Goal: Use online tool/utility: Utilize a website feature to perform a specific function

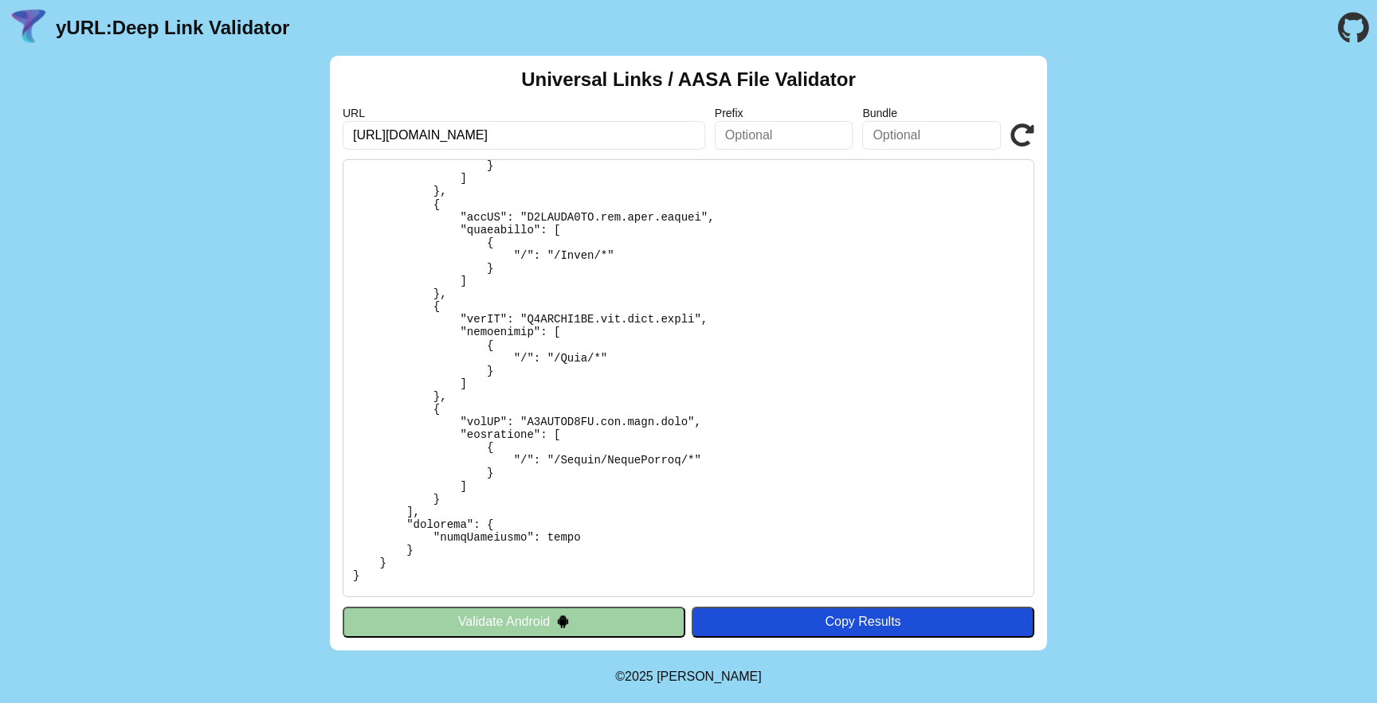
scroll to position [336, 0]
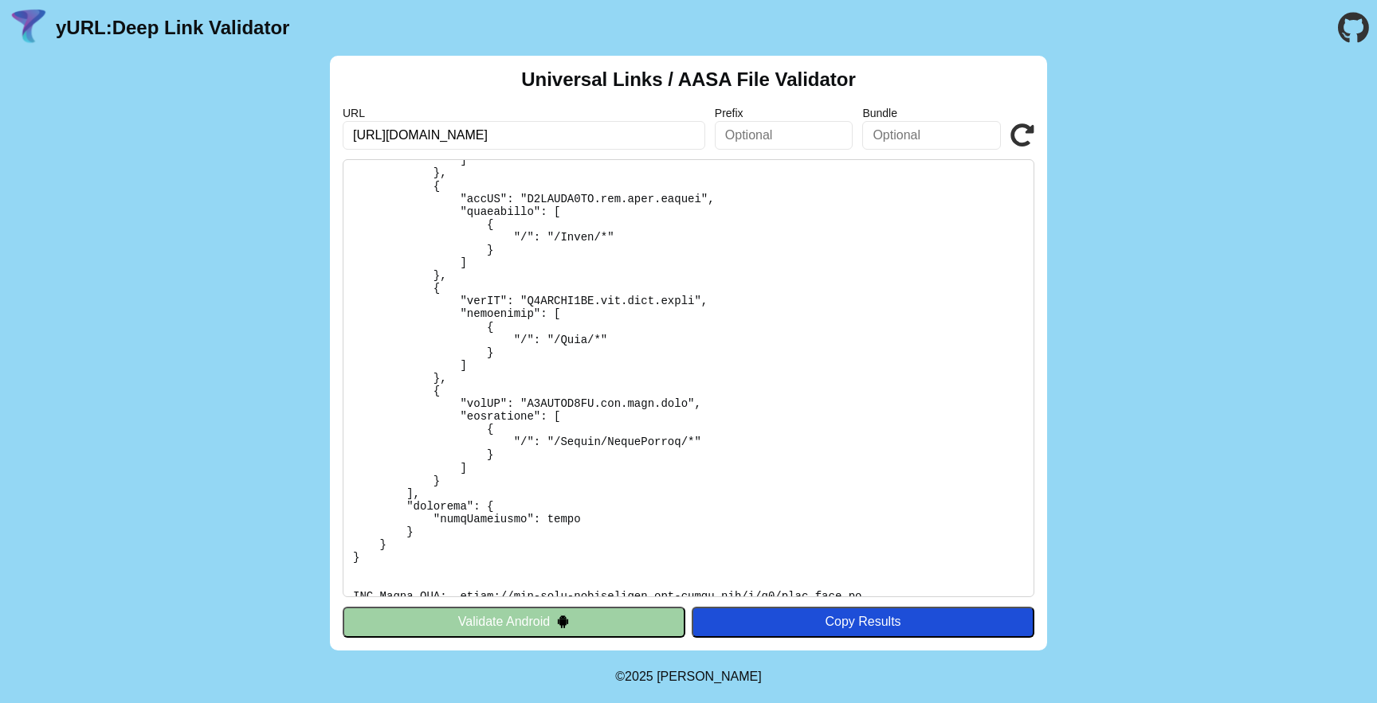
click at [570, 622] on button "Validate Android" at bounding box center [514, 622] width 343 height 30
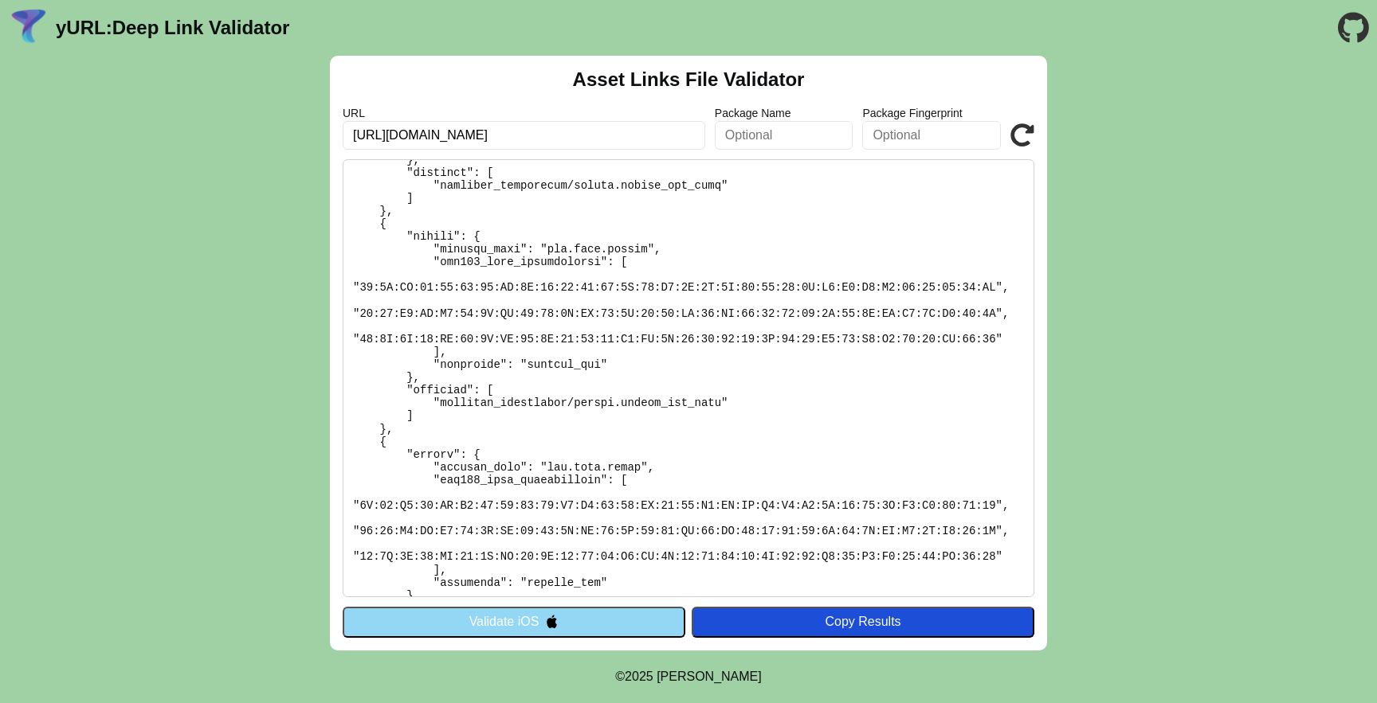
scroll to position [506, 0]
click at [576, 621] on button "Validate iOS" at bounding box center [514, 622] width 343 height 30
click at [545, 623] on img at bounding box center [552, 622] width 14 height 14
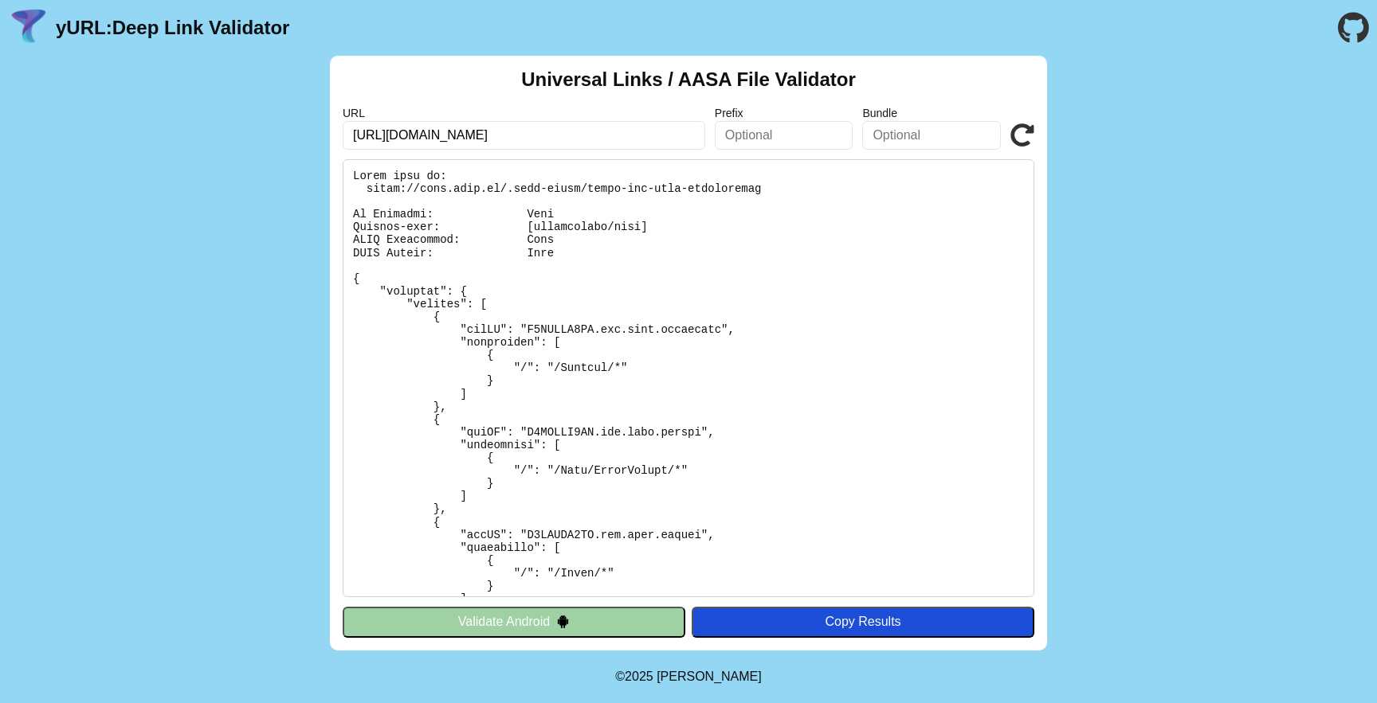
click at [469, 620] on button "Validate Android" at bounding box center [514, 622] width 343 height 30
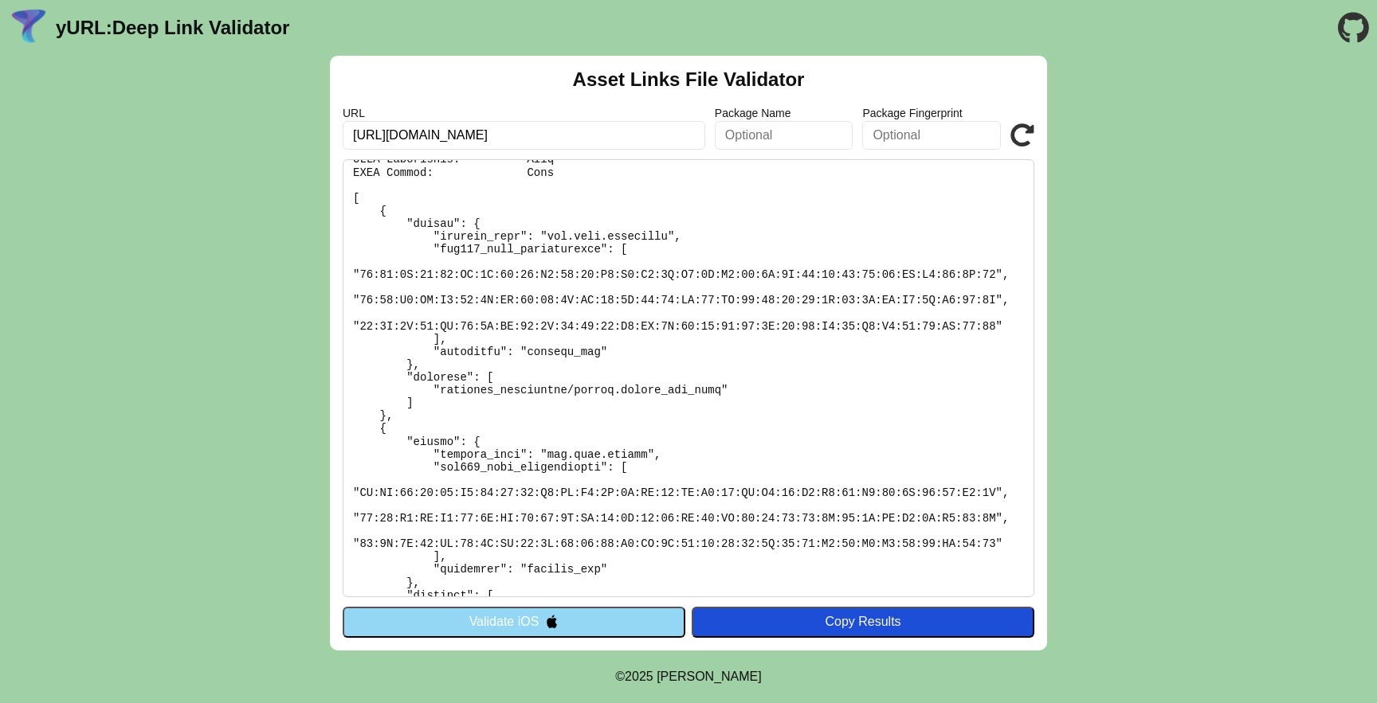
scroll to position [79, 0]
click at [546, 631] on button "Validate iOS" at bounding box center [514, 622] width 343 height 30
click at [561, 625] on button "Validate iOS" at bounding box center [514, 622] width 343 height 30
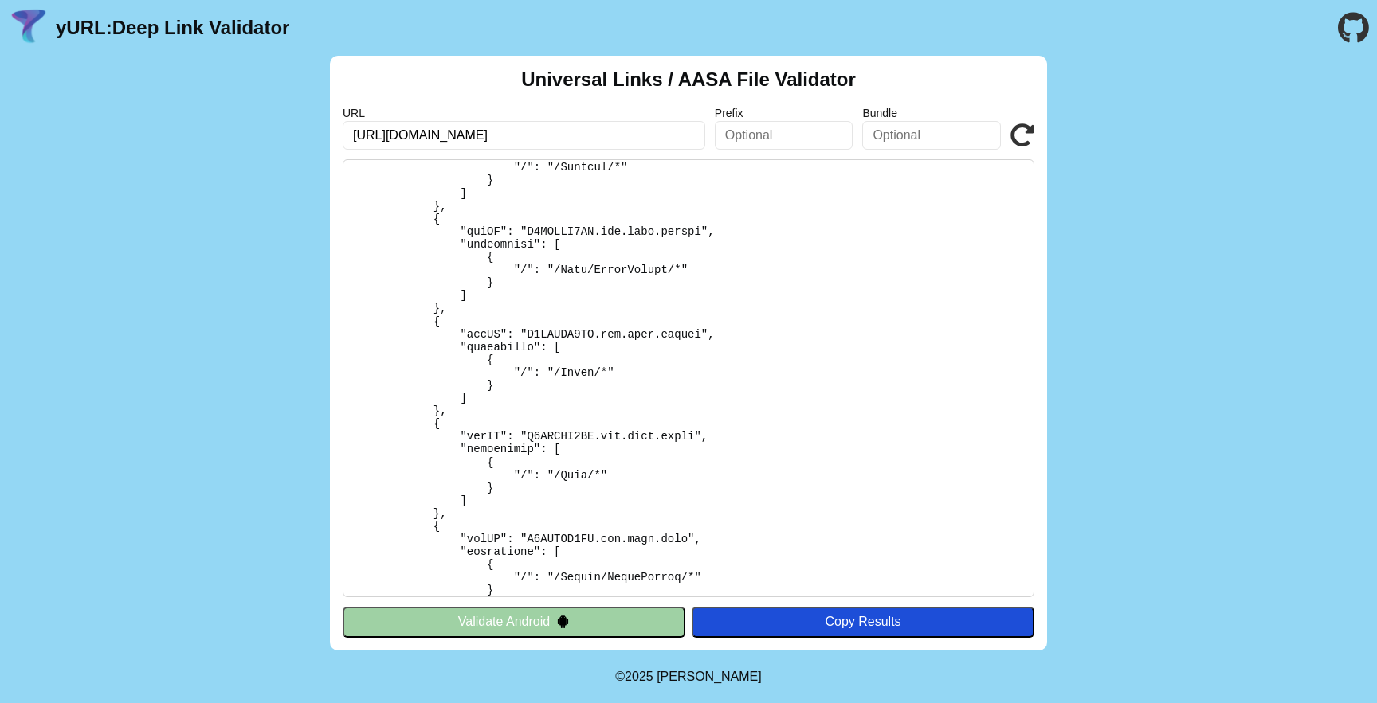
scroll to position [196, 0]
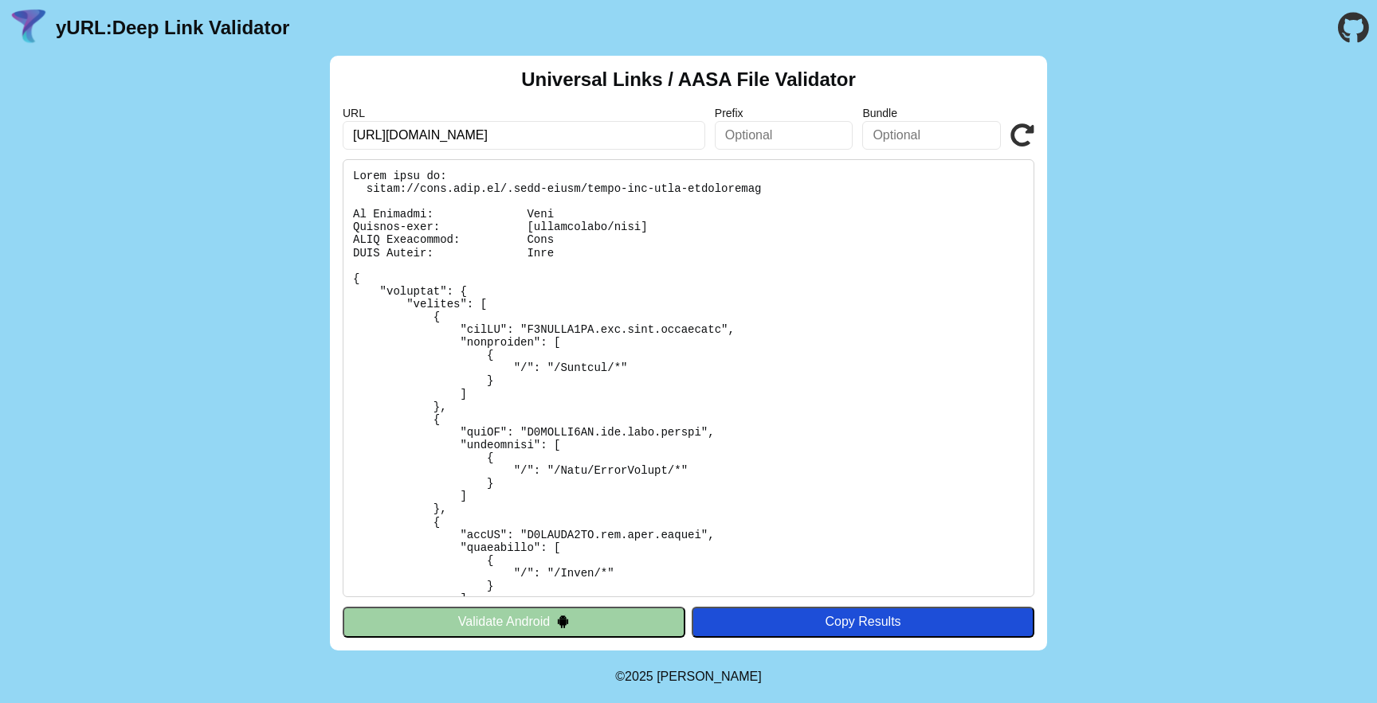
click at [572, 610] on button "Validate Android" at bounding box center [514, 622] width 343 height 30
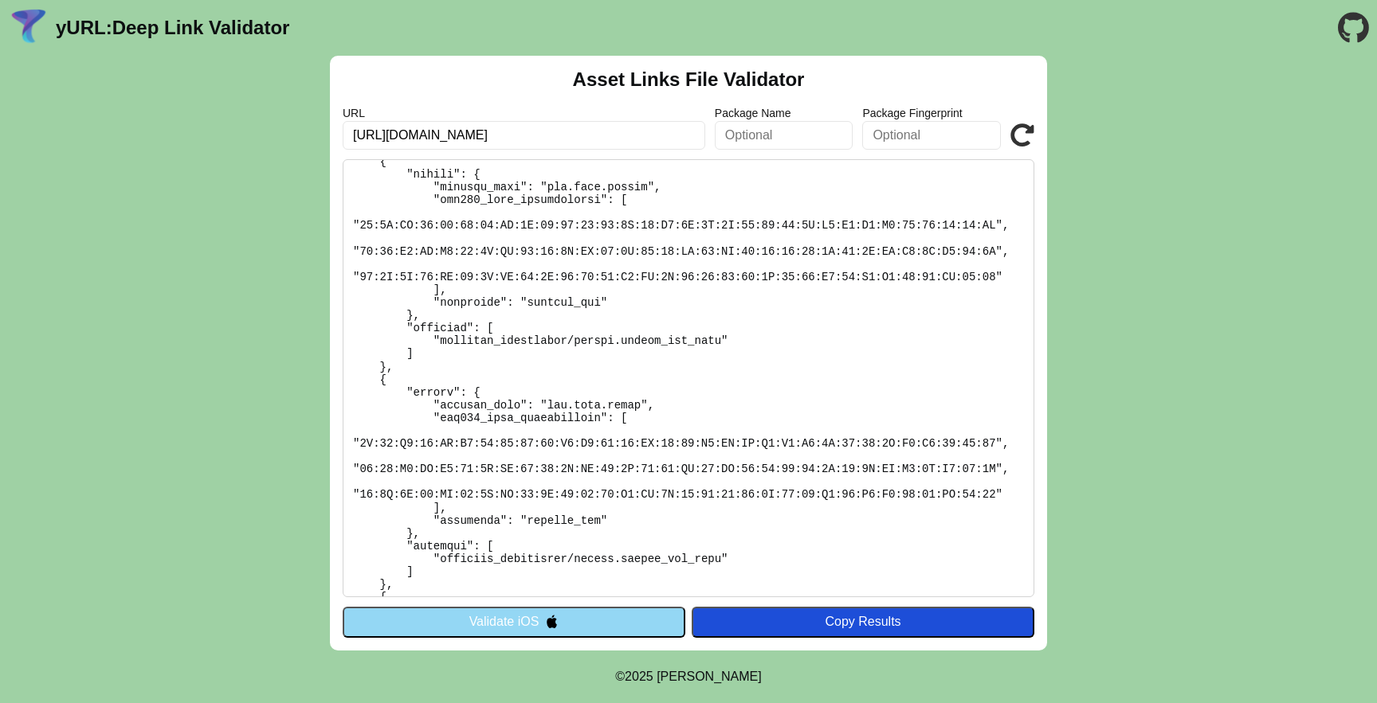
scroll to position [564, 0]
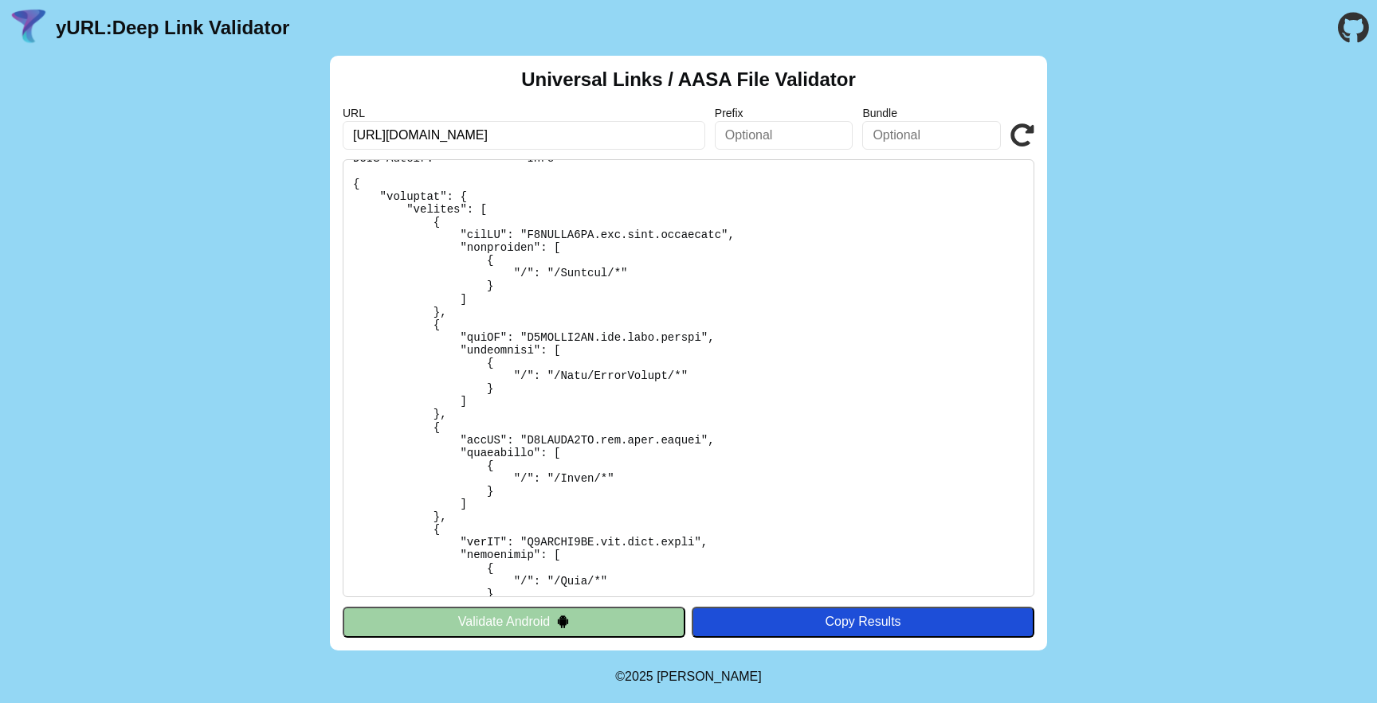
scroll to position [127, 0]
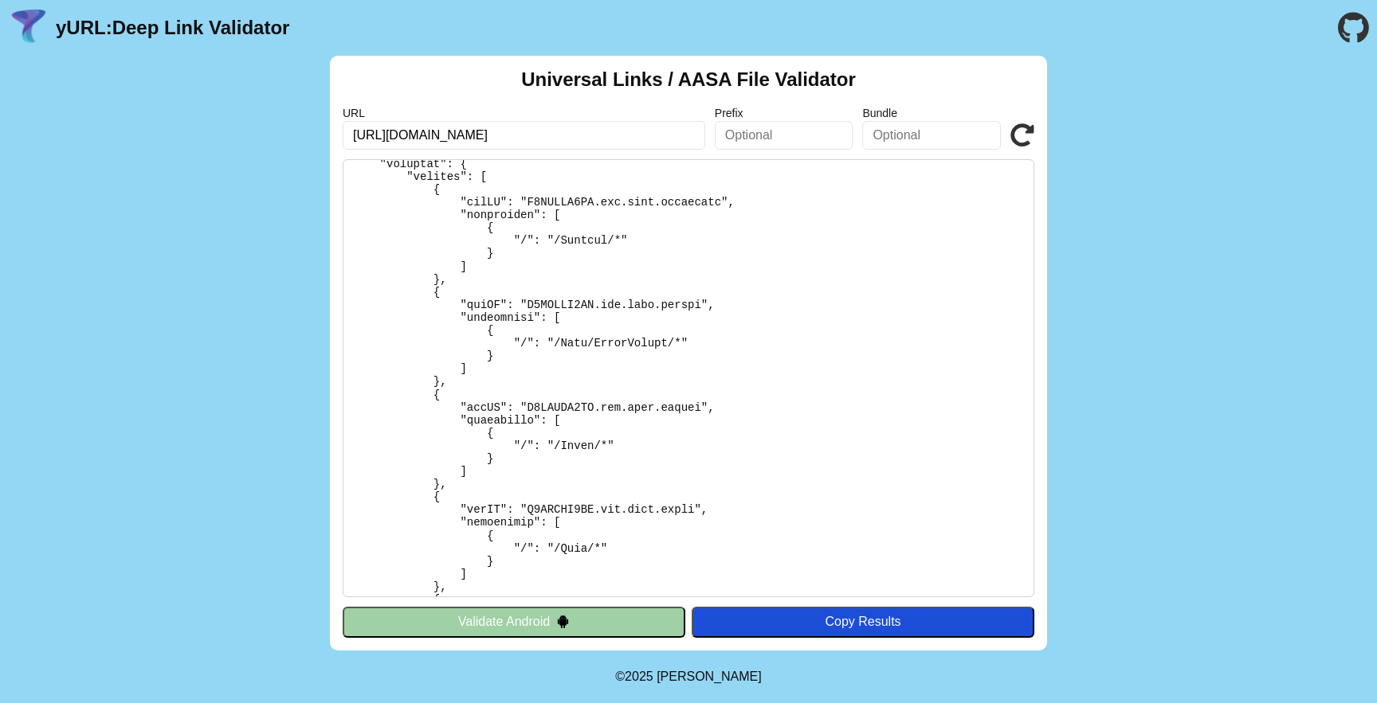
click at [554, 418] on pre at bounding box center [688, 378] width 691 height 438
click at [580, 441] on pre at bounding box center [688, 378] width 691 height 438
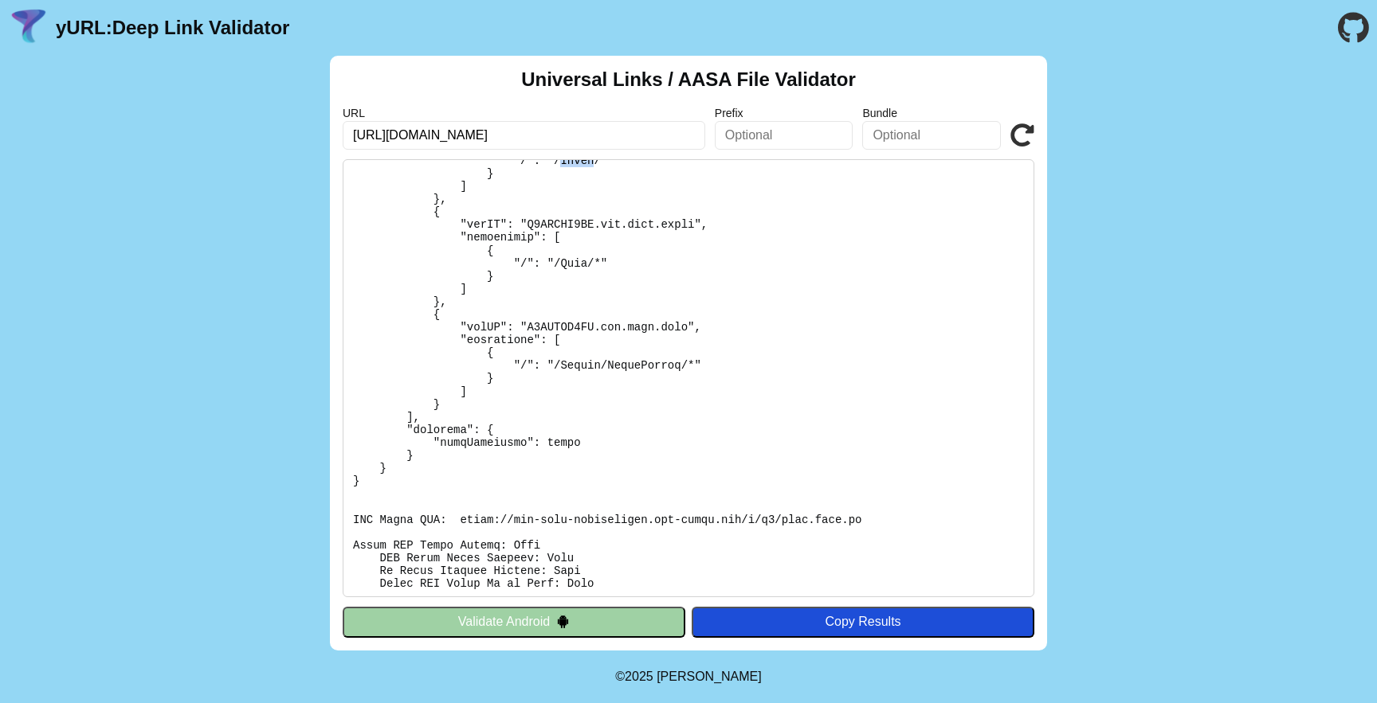
scroll to position [621, 0]
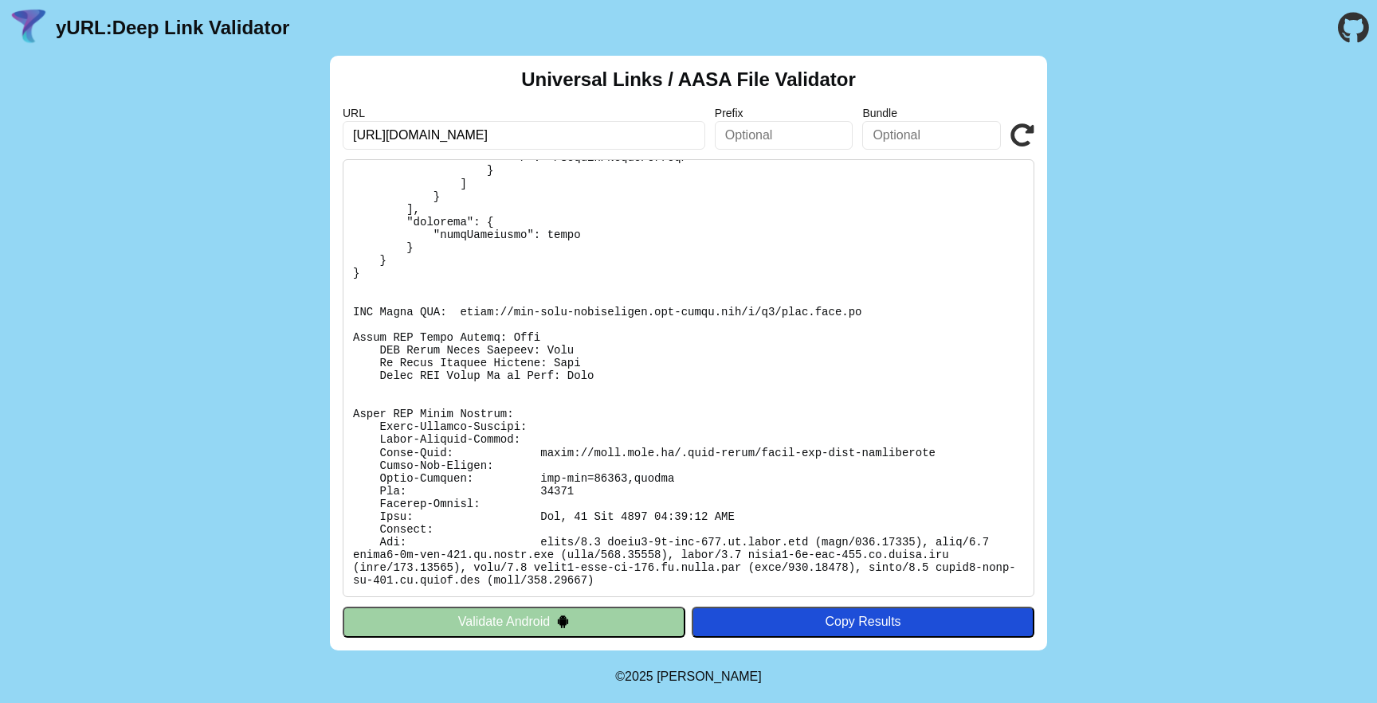
click at [561, 633] on button "Validate Android" at bounding box center [514, 622] width 343 height 30
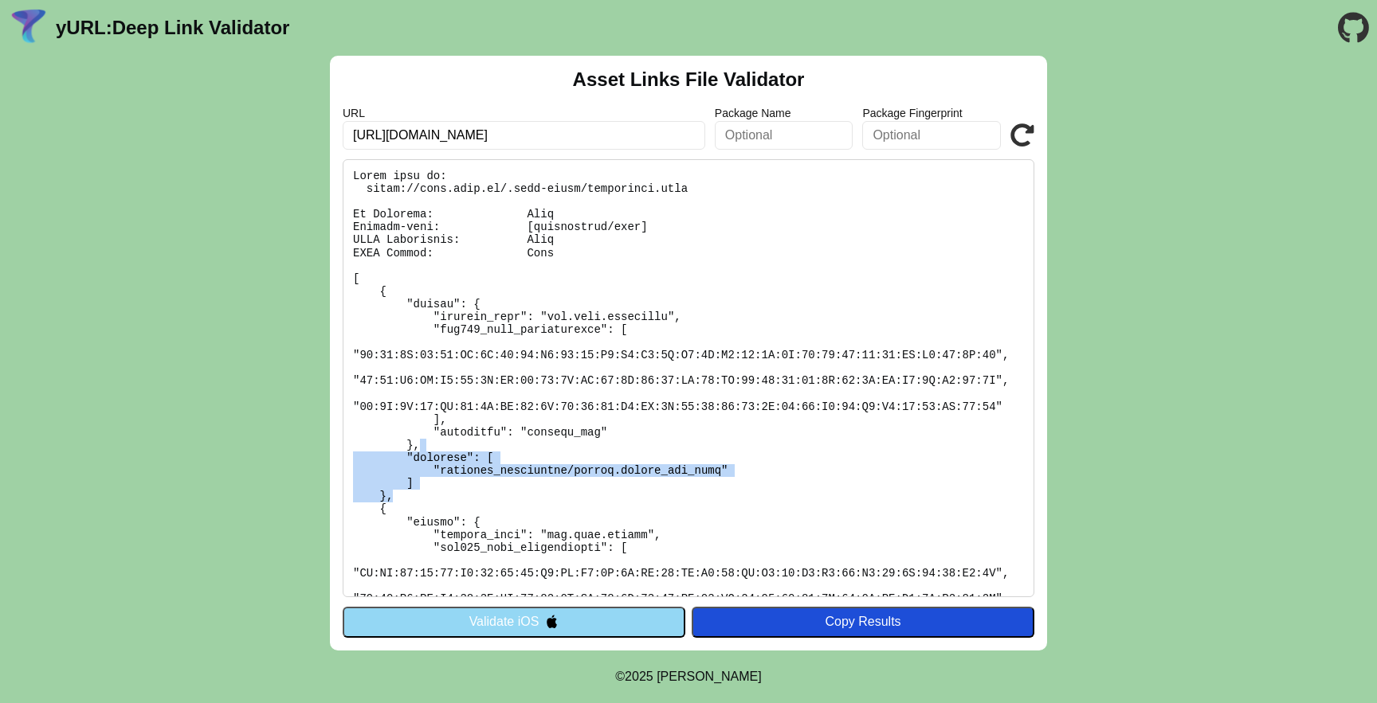
drag, startPoint x: 626, startPoint y: 442, endPoint x: 627, endPoint y: 498, distance: 55.8
click at [627, 498] on pre at bounding box center [688, 378] width 691 height 438
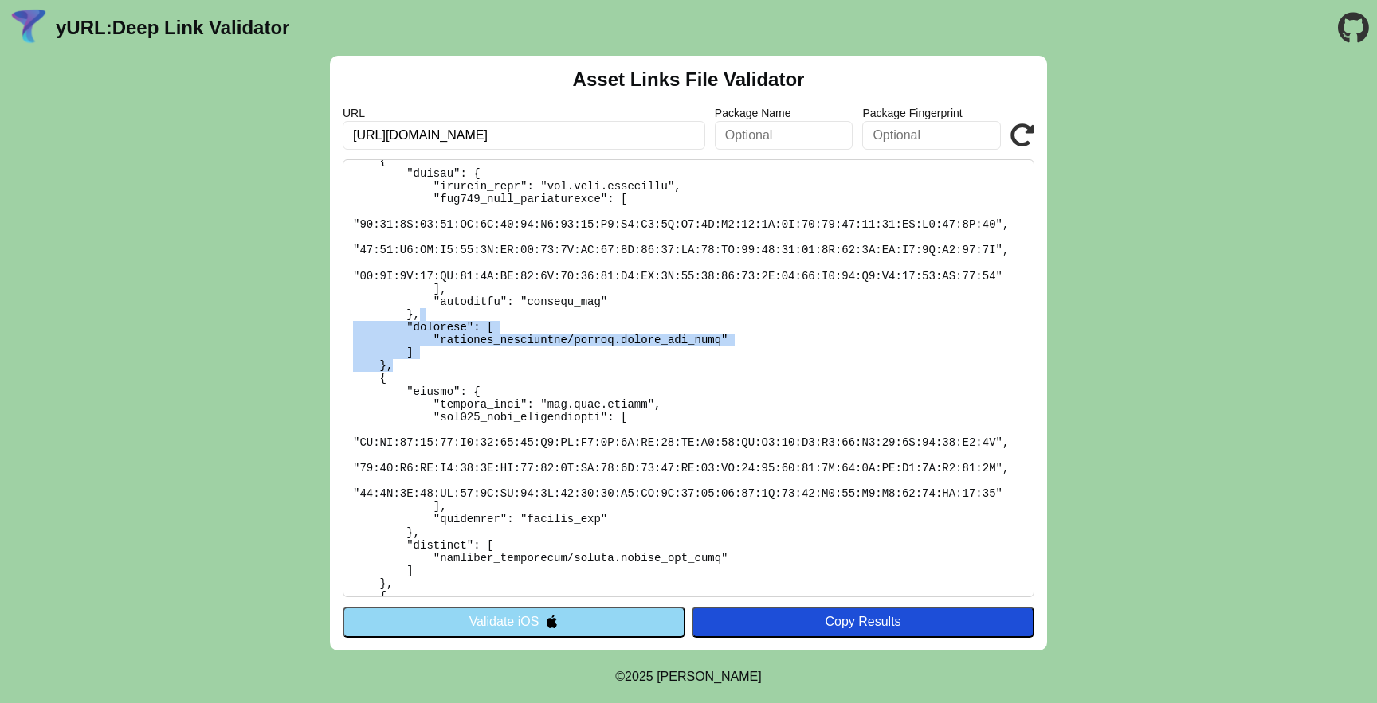
scroll to position [129, 0]
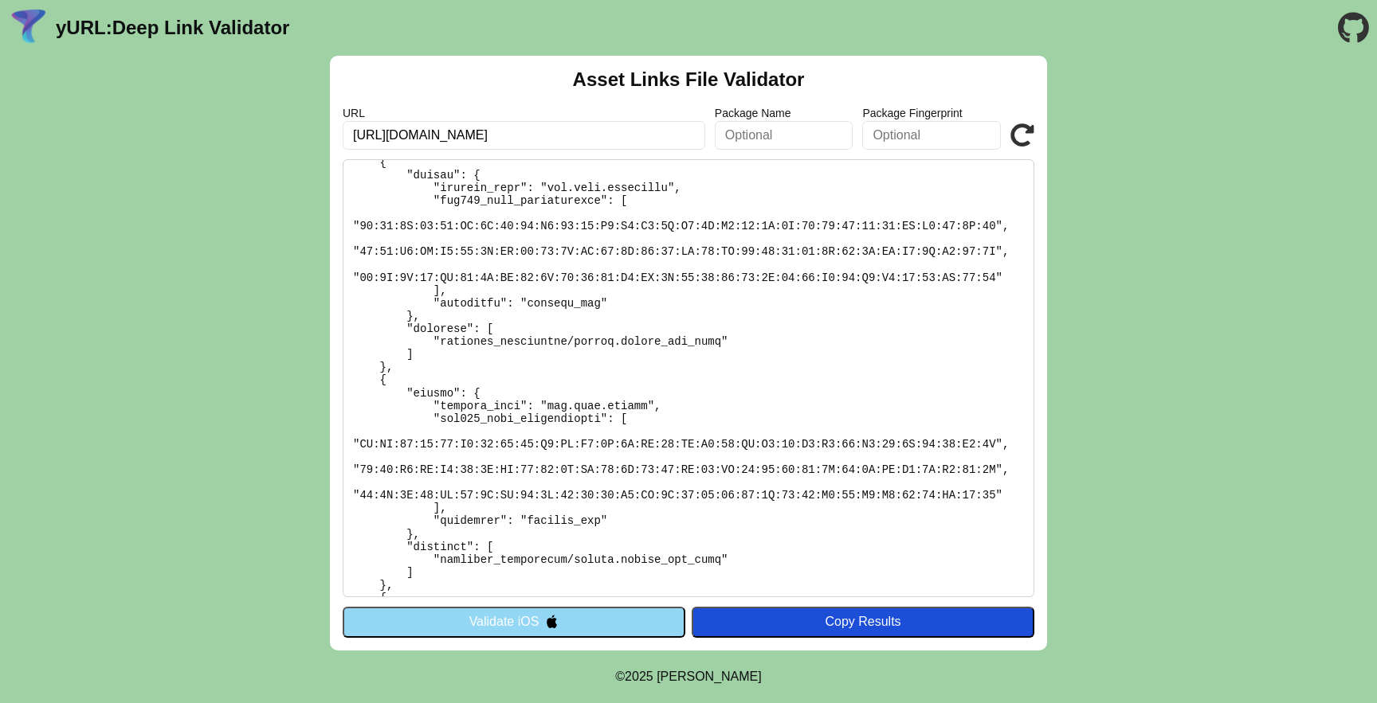
click at [627, 498] on pre at bounding box center [688, 378] width 691 height 438
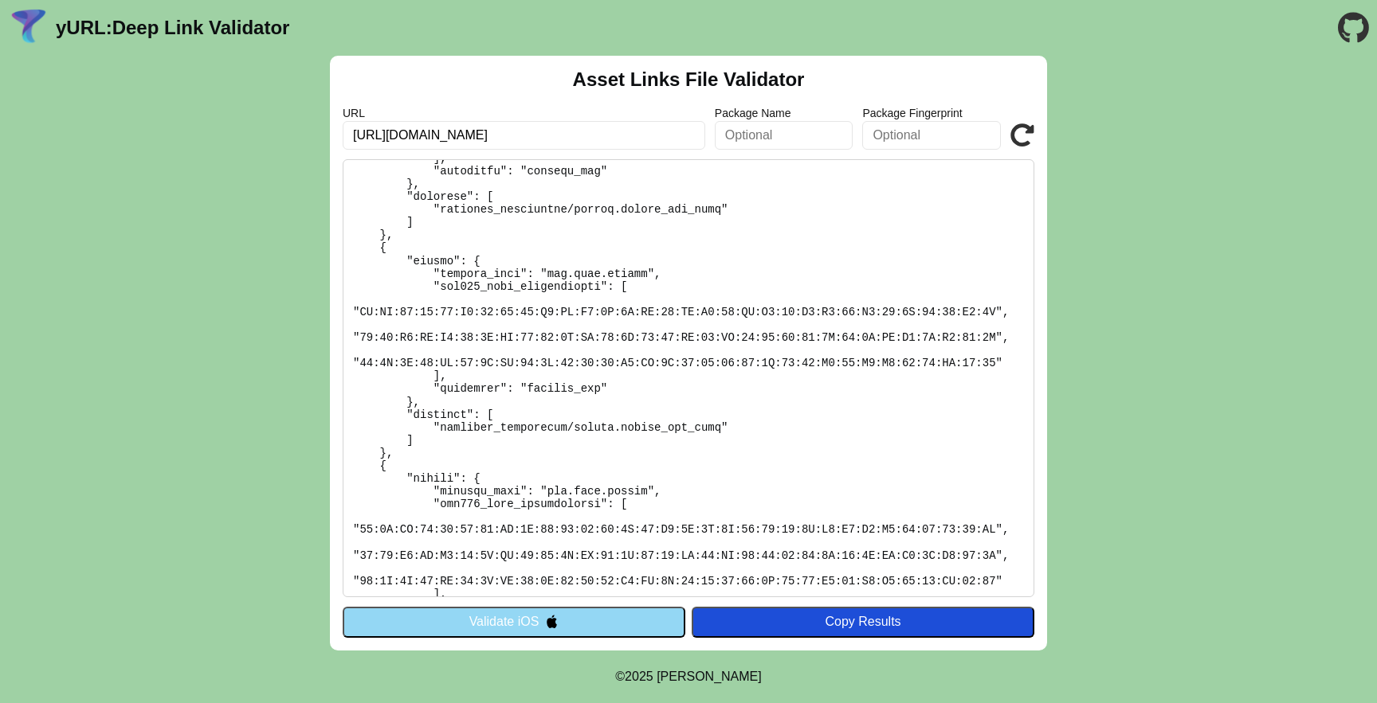
scroll to position [285, 0]
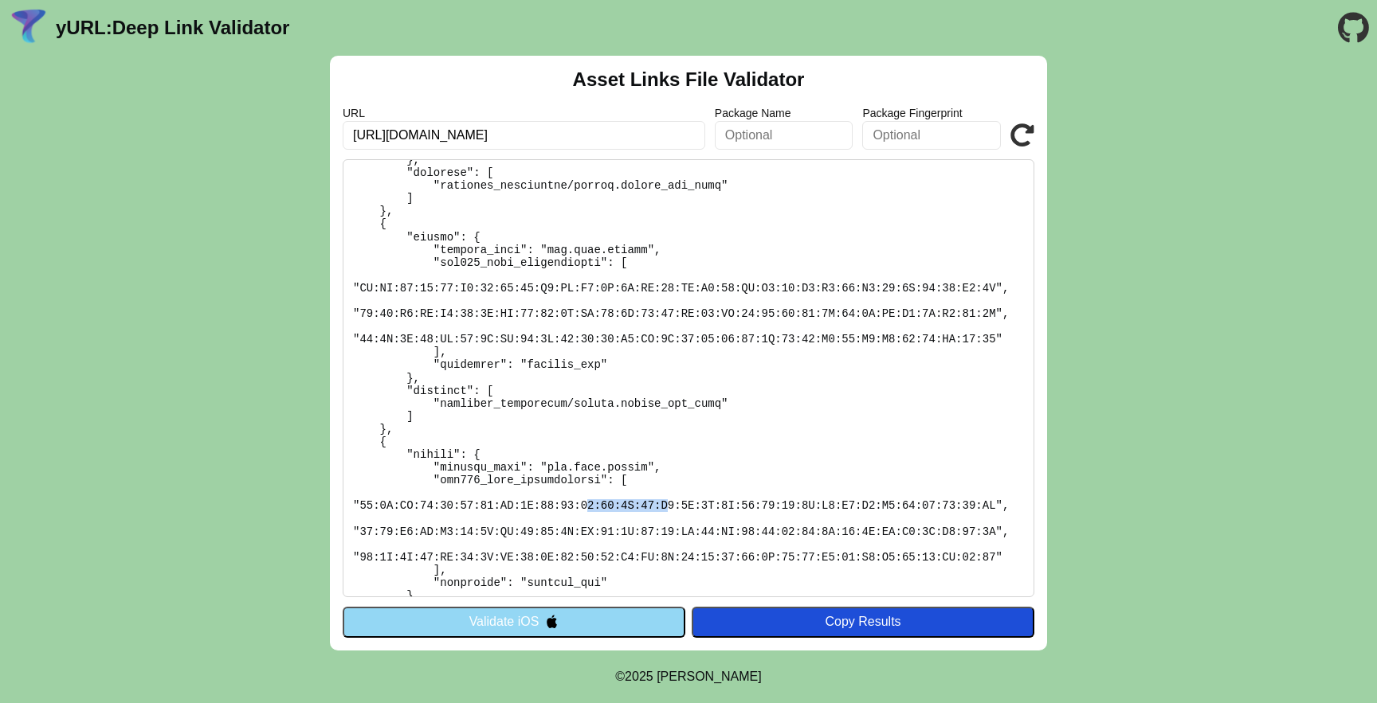
drag, startPoint x: 588, startPoint y: 504, endPoint x: 665, endPoint y: 503, distance: 77.3
click at [665, 503] on pre at bounding box center [688, 378] width 691 height 438
click at [624, 550] on pre at bounding box center [688, 378] width 691 height 438
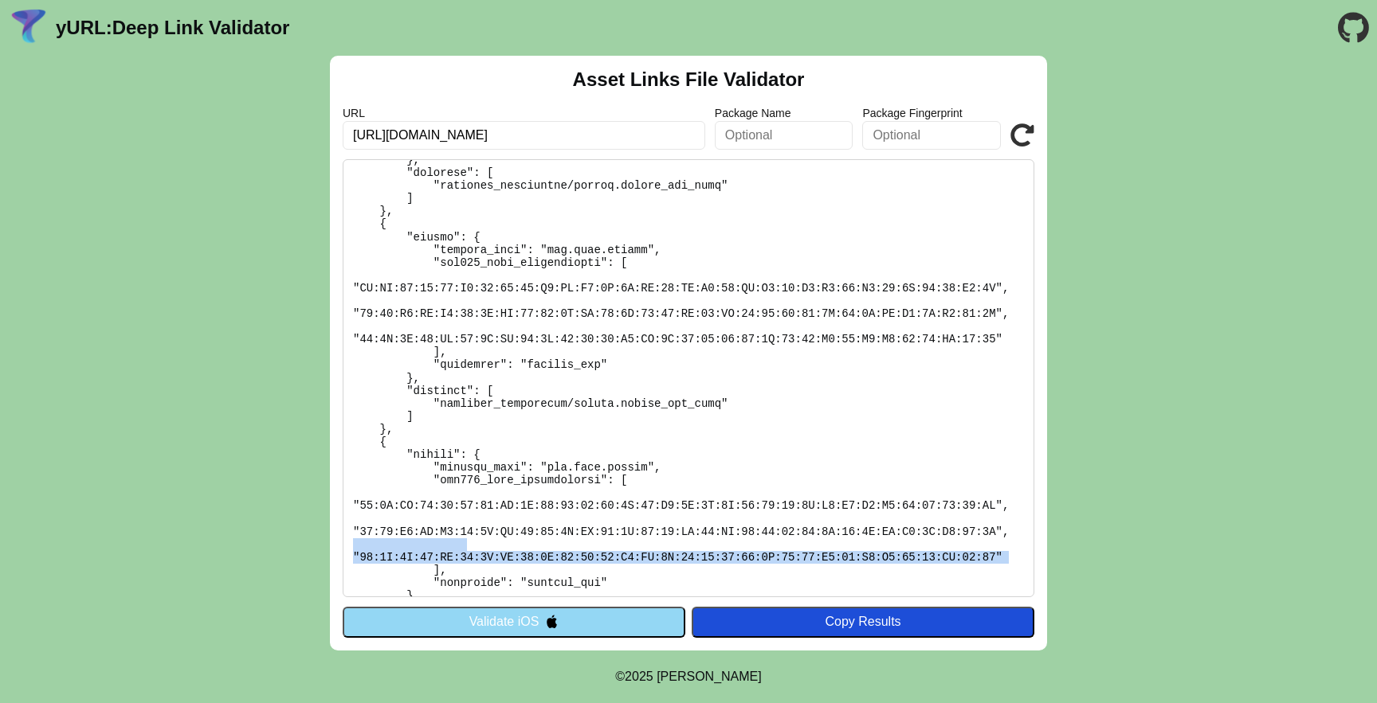
click at [624, 550] on pre at bounding box center [688, 378] width 691 height 438
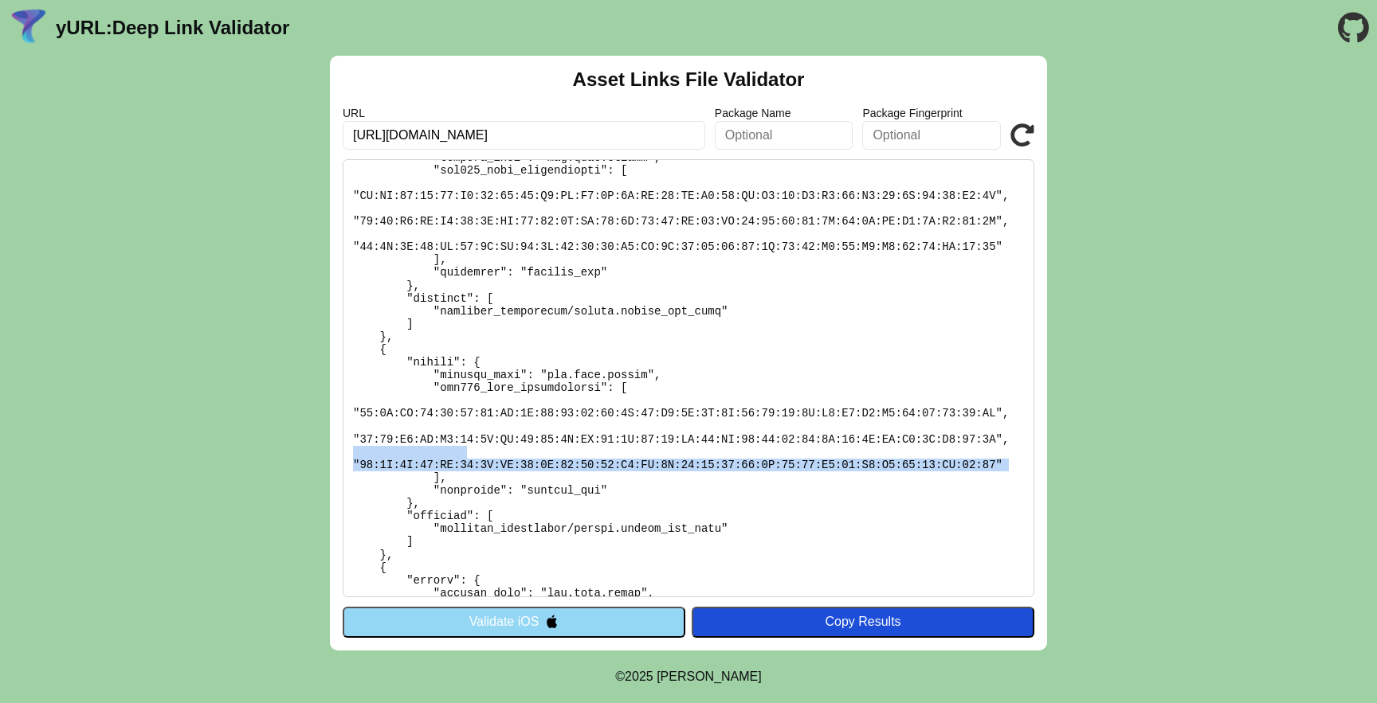
scroll to position [380, 0]
